Goal: Information Seeking & Learning: Learn about a topic

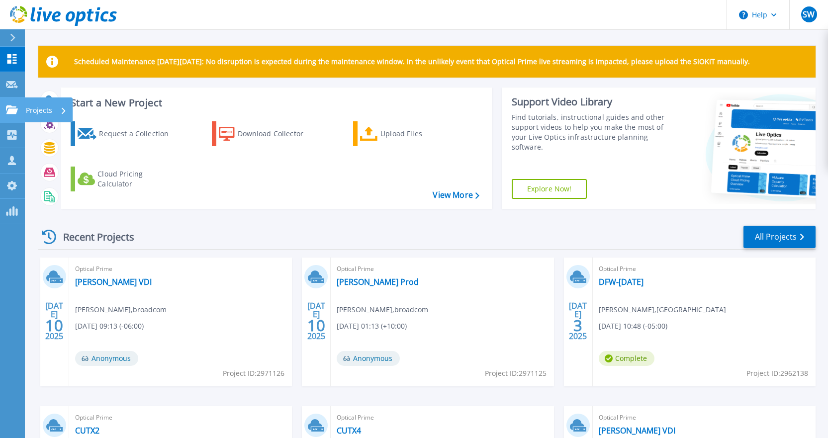
click at [10, 113] on icon at bounding box center [12, 109] width 12 height 8
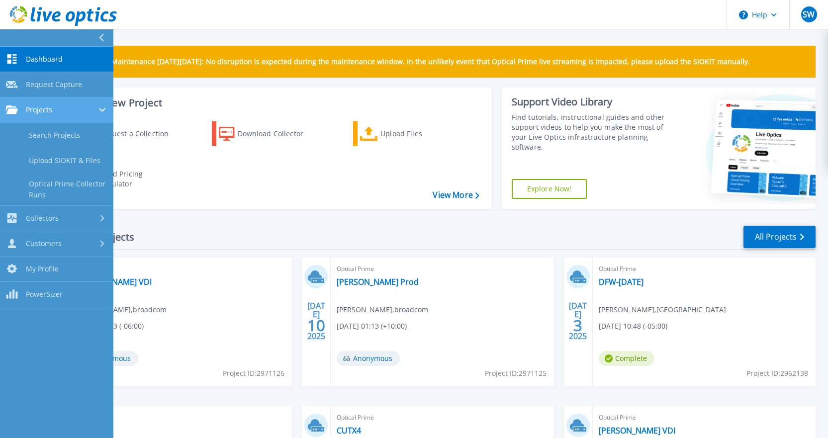
click at [100, 112] on div at bounding box center [103, 110] width 8 height 8
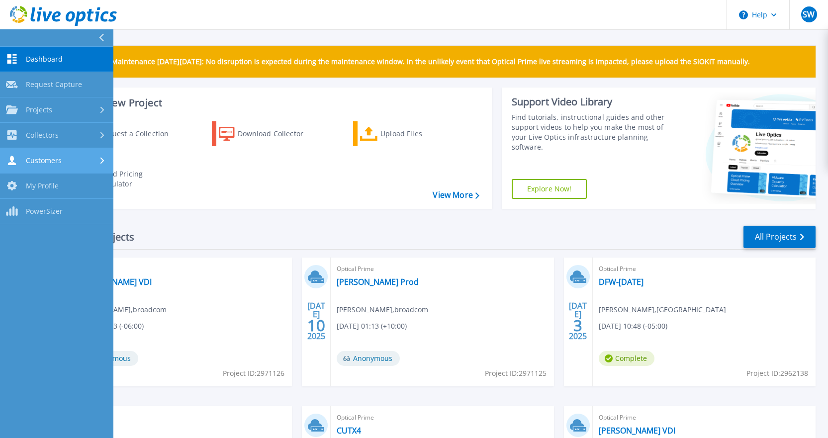
click at [92, 163] on div "Customers" at bounding box center [56, 160] width 101 height 9
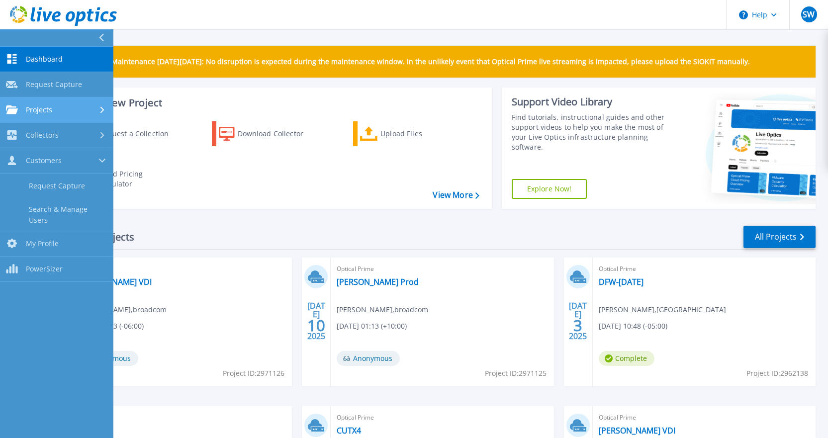
click at [31, 109] on span "Projects" at bounding box center [39, 109] width 26 height 9
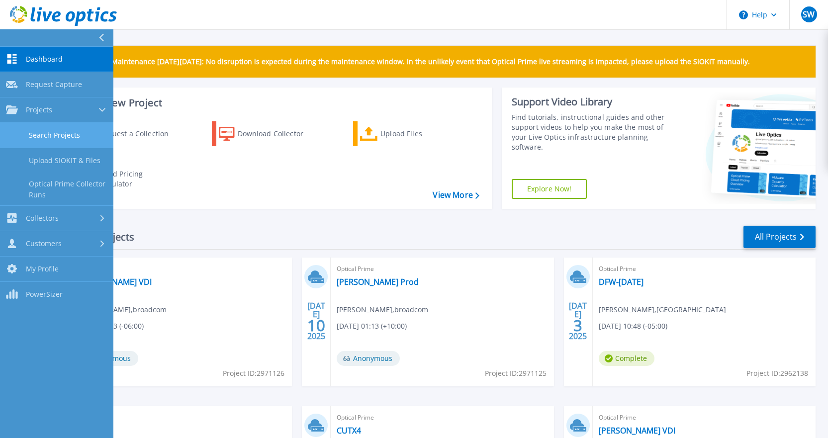
click at [50, 138] on link "Search Projects" at bounding box center [56, 135] width 113 height 25
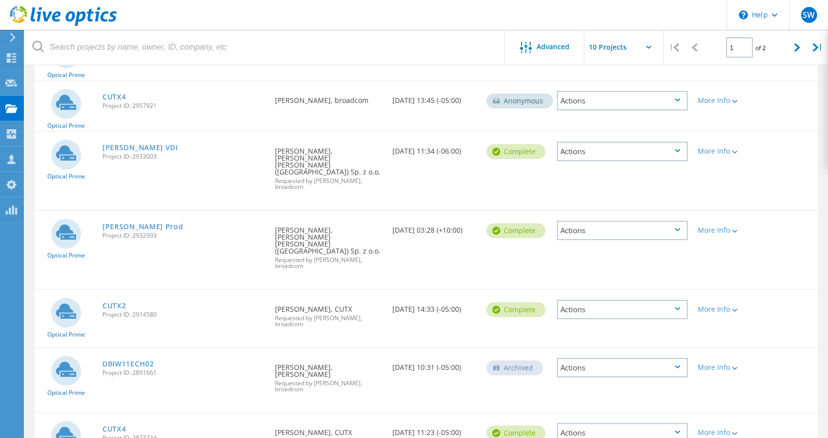
scroll to position [313, 0]
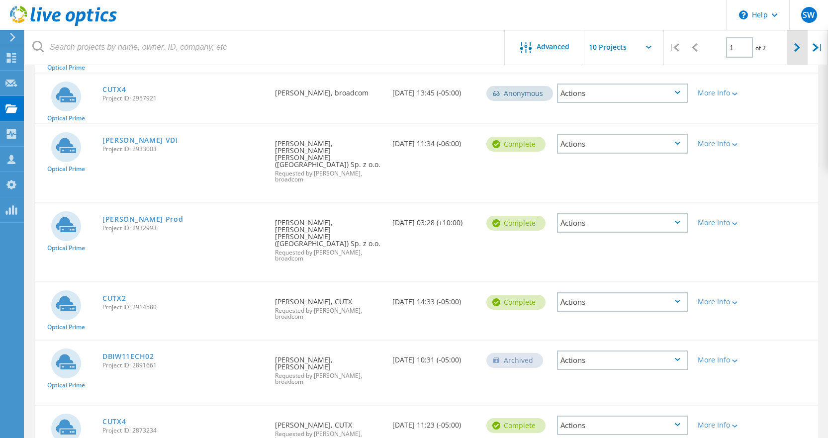
click at [796, 45] on icon at bounding box center [797, 47] width 6 height 8
type input "2"
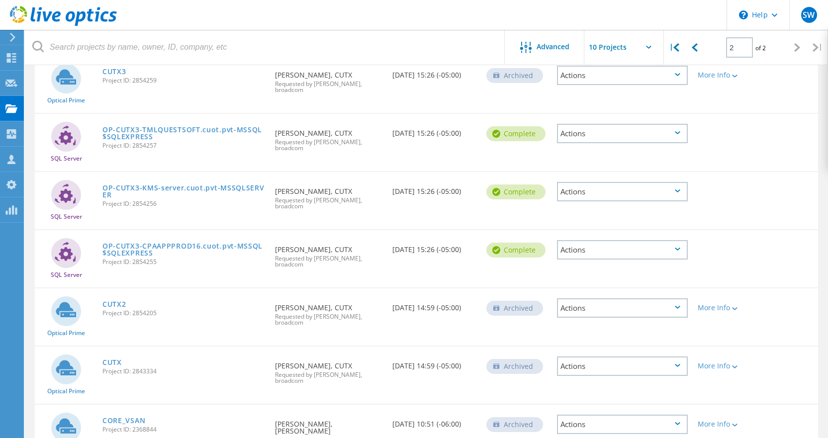
scroll to position [251, 0]
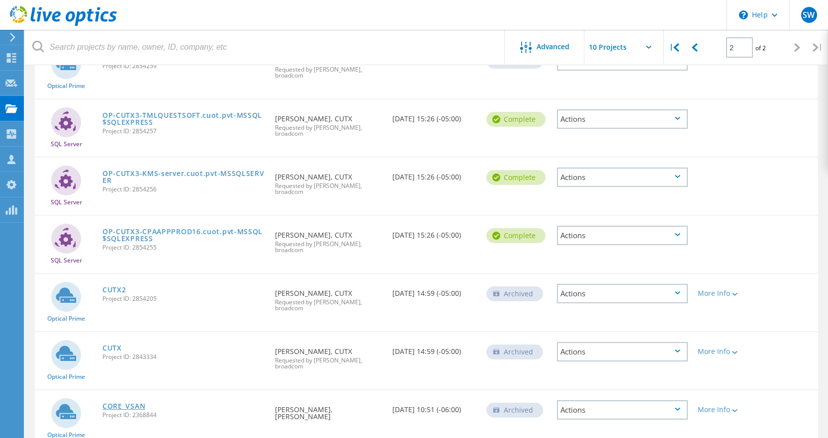
click at [132, 403] on link "CORE_VSAN" at bounding box center [123, 406] width 43 height 7
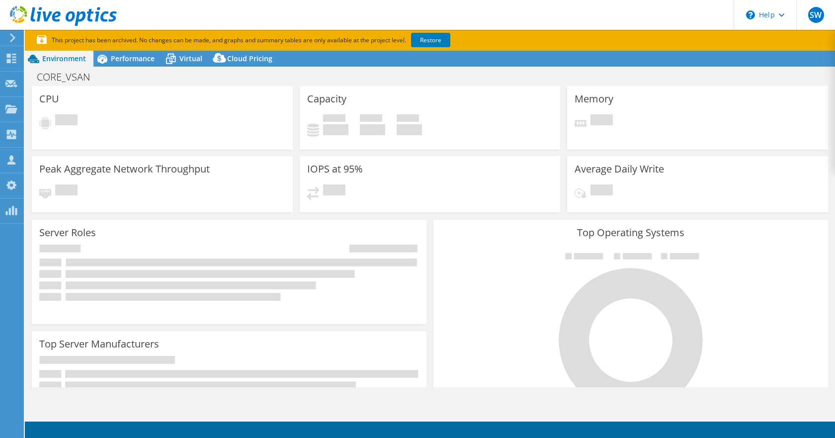
select select "USD"
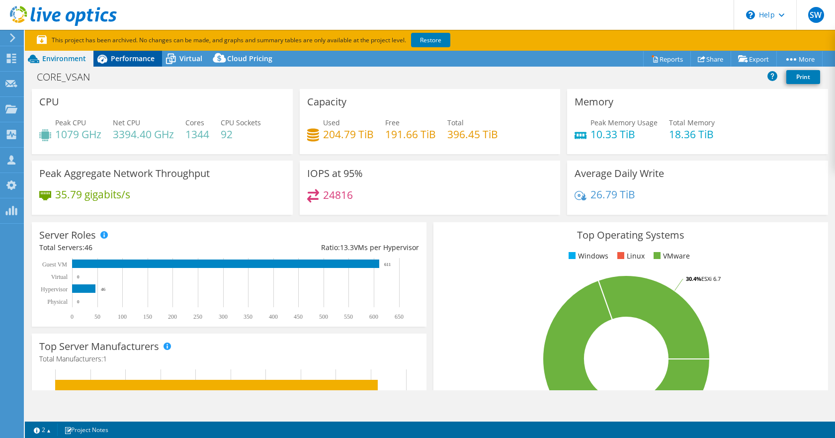
click at [133, 59] on span "Performance" at bounding box center [133, 58] width 44 height 9
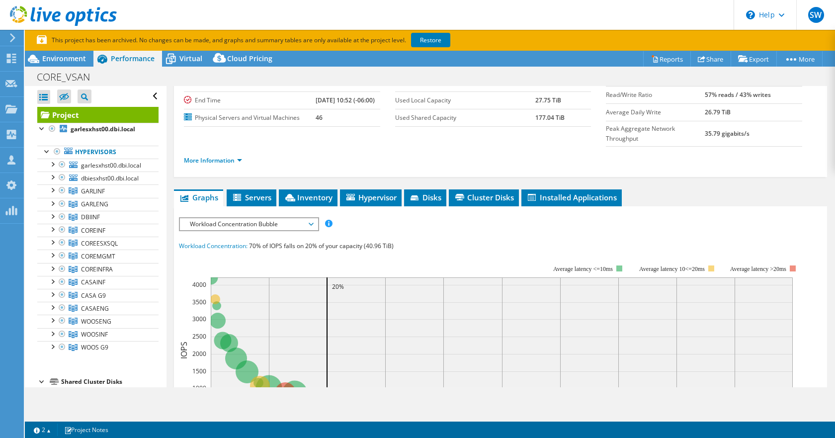
scroll to position [99, 0]
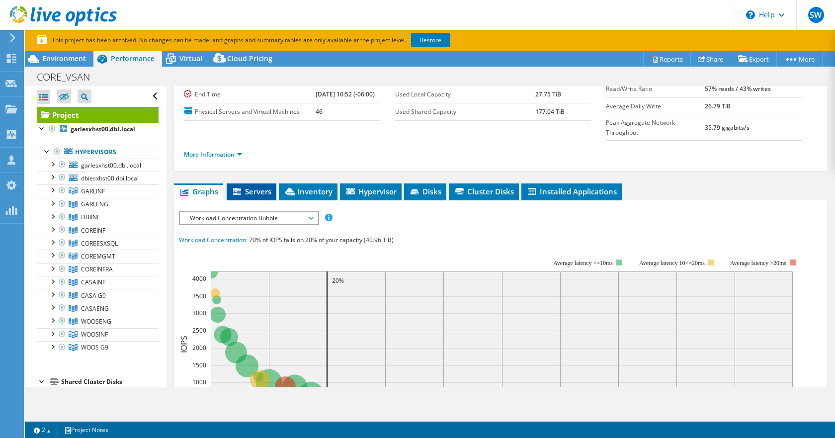
click at [257, 186] on span "Servers" at bounding box center [252, 191] width 40 height 10
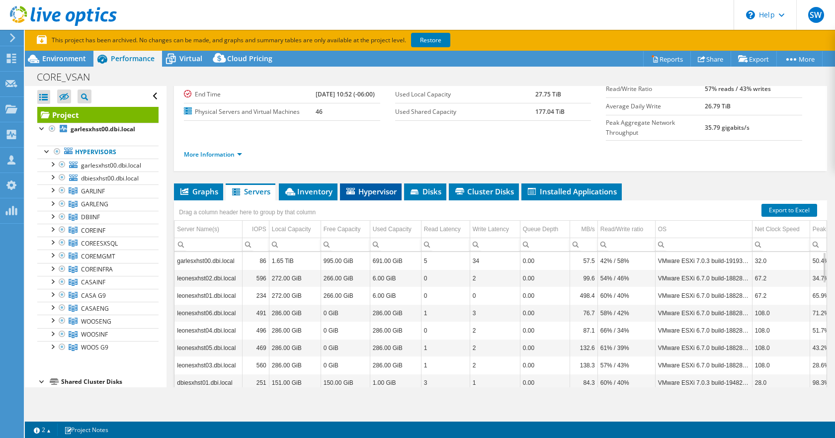
click at [372, 186] on span "Hypervisor" at bounding box center [371, 191] width 52 height 10
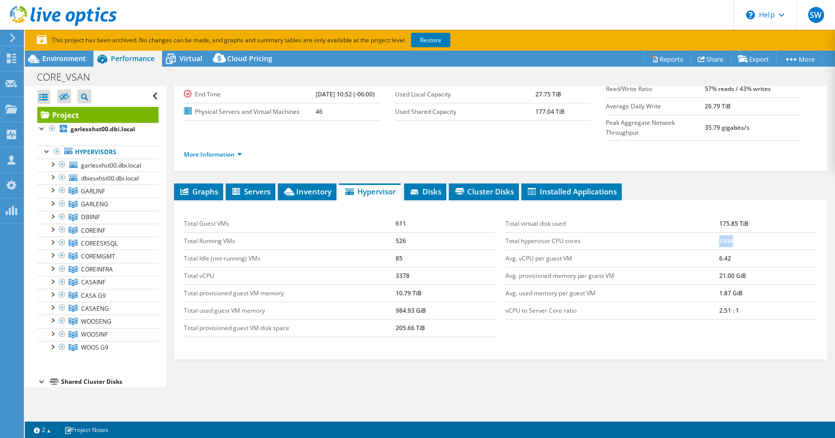
drag, startPoint x: 734, startPoint y: 217, endPoint x: 711, endPoint y: 220, distance: 23.1
click at [711, 232] on tr "Total hypervisor CPU cores 1344" at bounding box center [662, 240] width 312 height 17
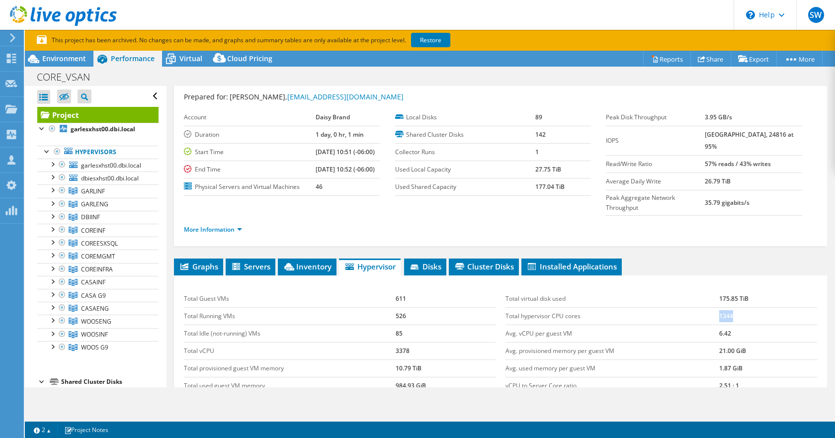
scroll to position [0, 0]
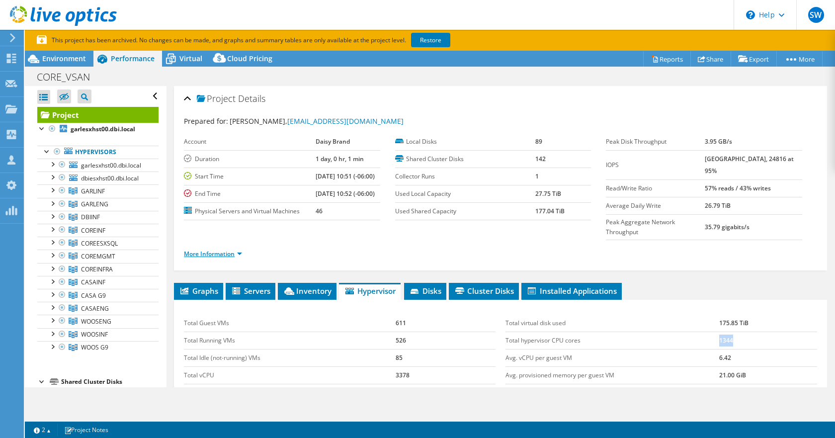
click at [240, 250] on link "More Information" at bounding box center [213, 254] width 58 height 8
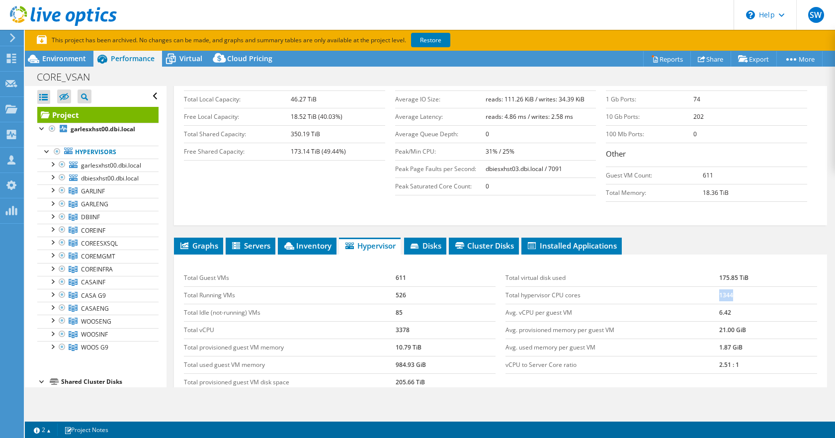
scroll to position [199, 0]
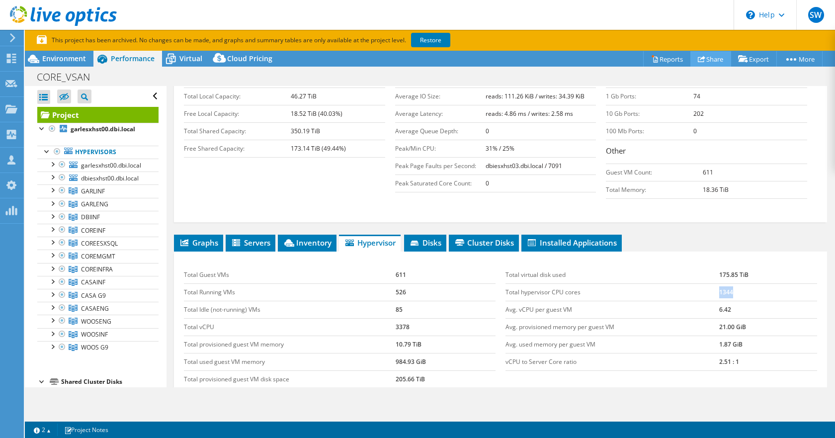
click at [704, 57] on link "Share" at bounding box center [710, 58] width 41 height 15
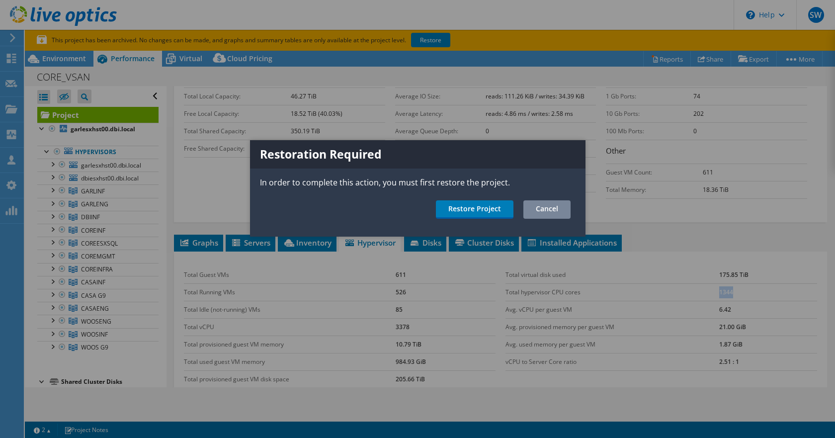
click at [561, 207] on link "Cancel" at bounding box center [546, 209] width 47 height 18
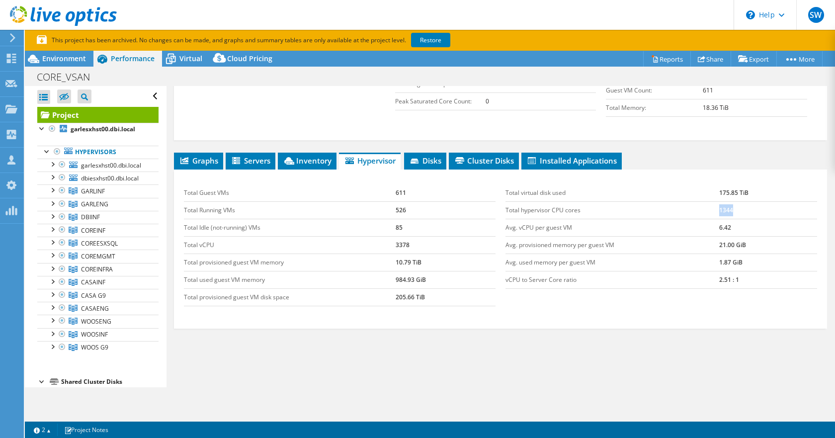
scroll to position [292, 0]
